Goal: Task Accomplishment & Management: Complete application form

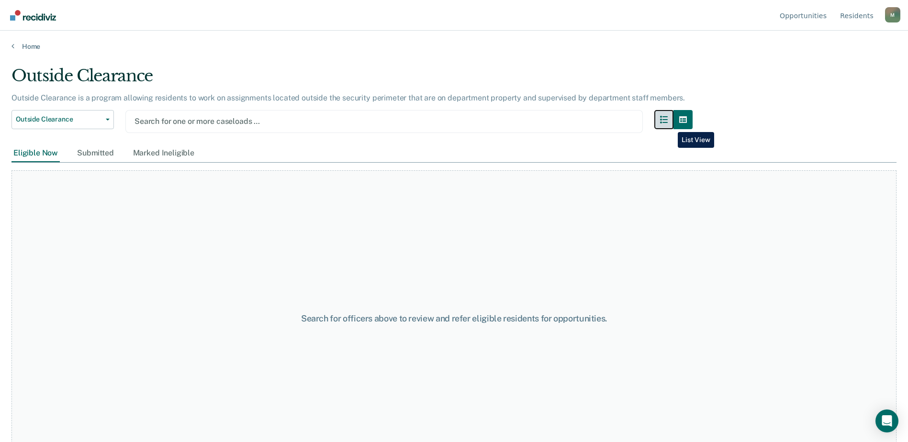
click at [671, 125] on button "button" at bounding box center [664, 119] width 19 height 19
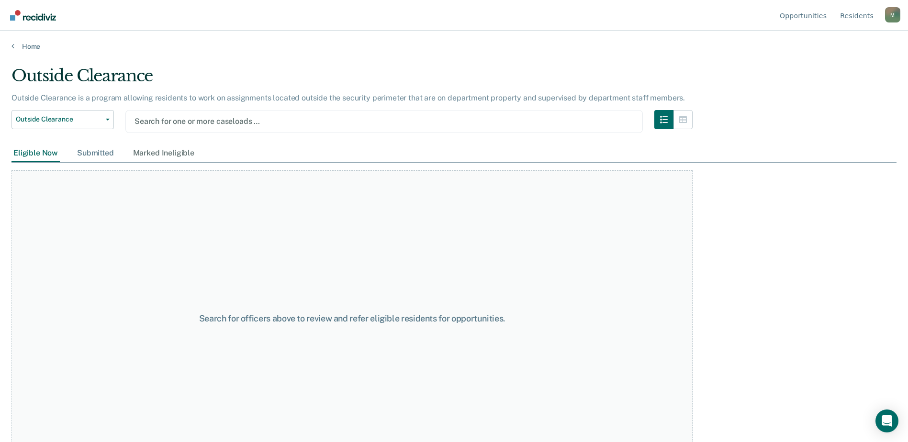
click at [96, 153] on div "Submitted" at bounding box center [95, 154] width 41 height 18
click at [687, 120] on icon "button" at bounding box center [683, 120] width 8 height 8
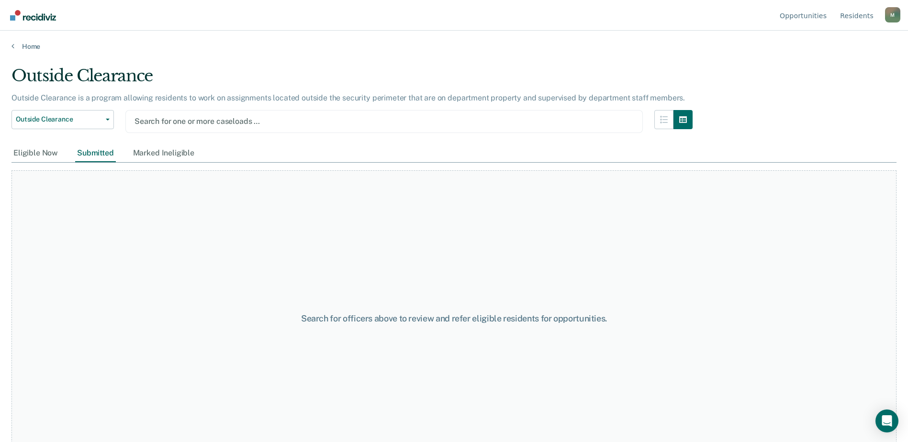
click at [204, 126] on div at bounding box center [384, 121] width 499 height 11
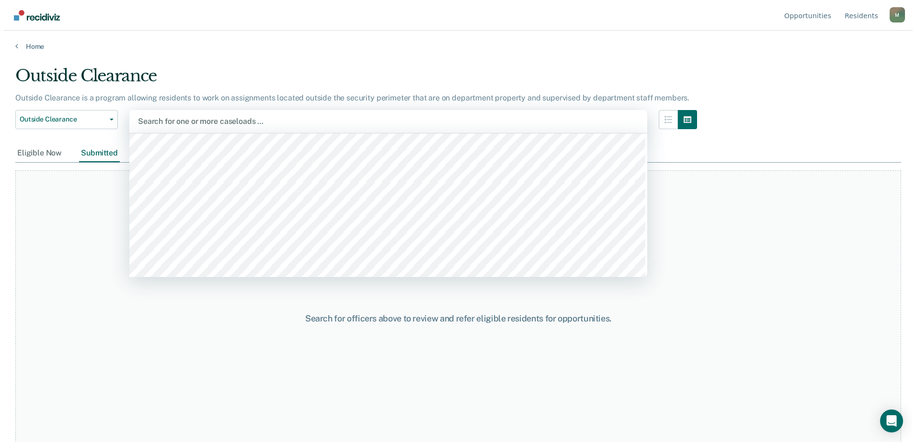
scroll to position [6991, 0]
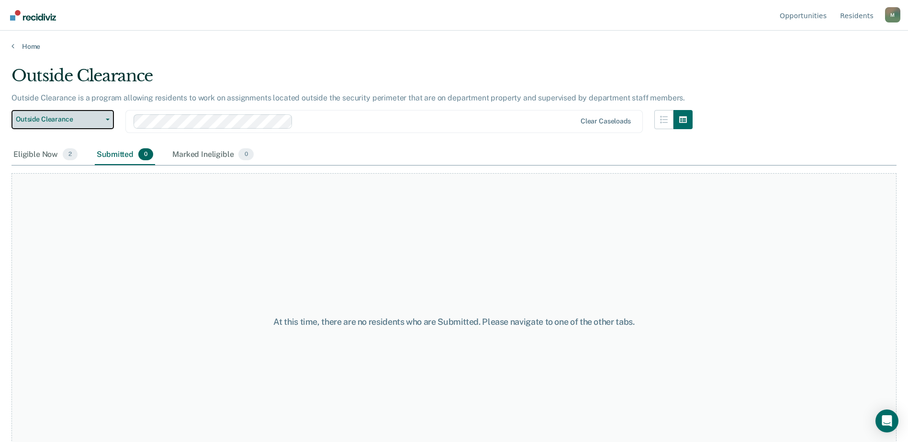
click at [104, 122] on button "Outside Clearance" at bounding box center [62, 119] width 102 height 19
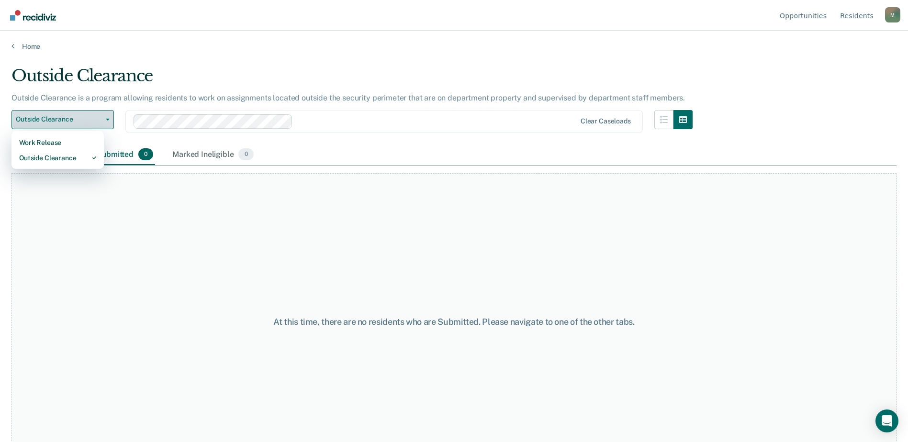
click at [108, 120] on icon "button" at bounding box center [108, 120] width 4 height 2
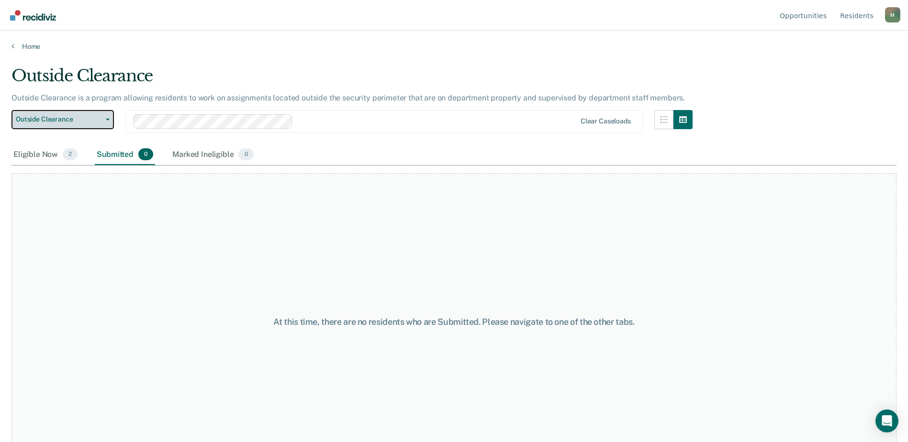
click at [107, 120] on icon "button" at bounding box center [108, 120] width 4 height 2
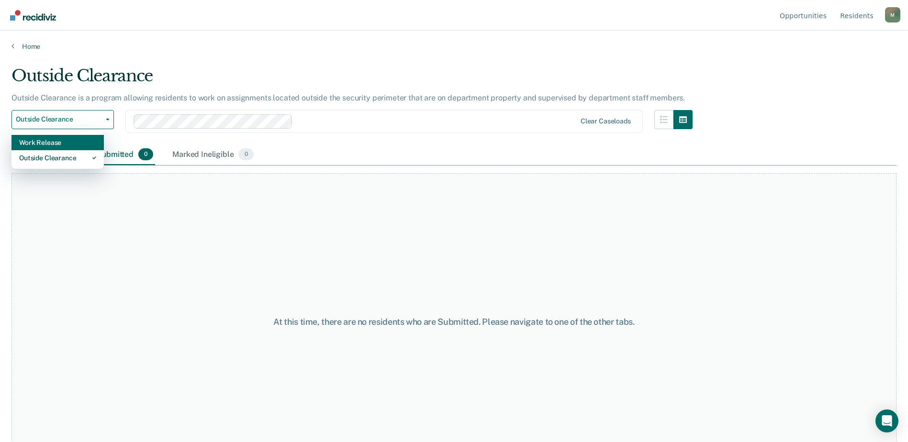
click at [87, 144] on div "Work Release" at bounding box center [57, 142] width 77 height 15
